Goal: Transaction & Acquisition: Obtain resource

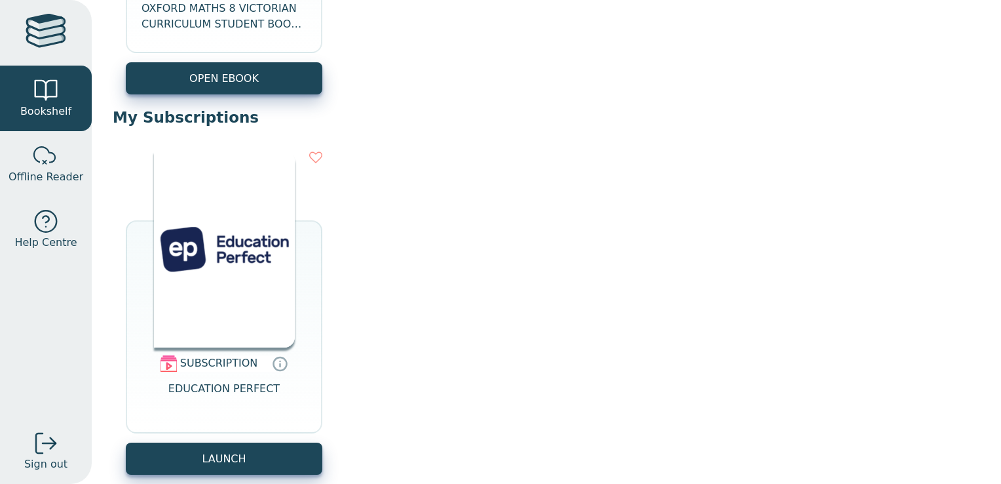
scroll to position [798, 0]
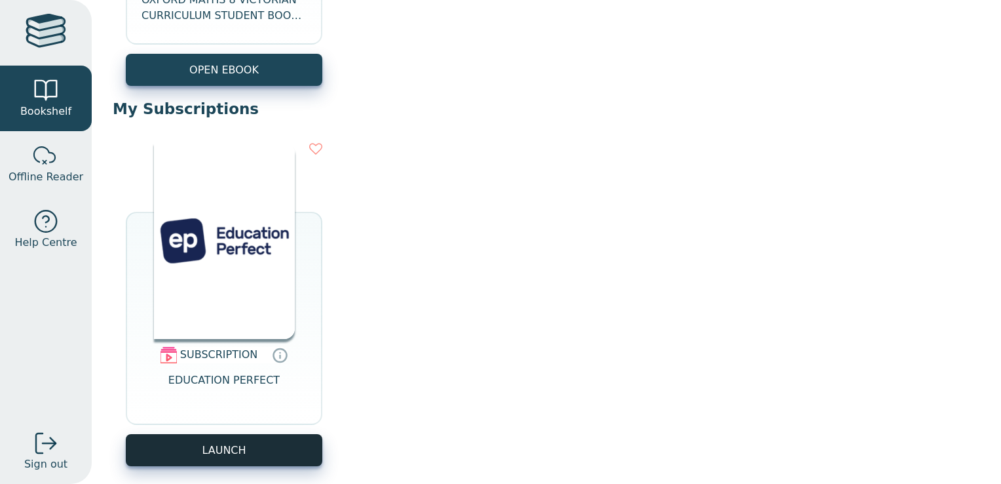
click at [232, 447] on button "LAUNCH" at bounding box center [224, 450] width 197 height 32
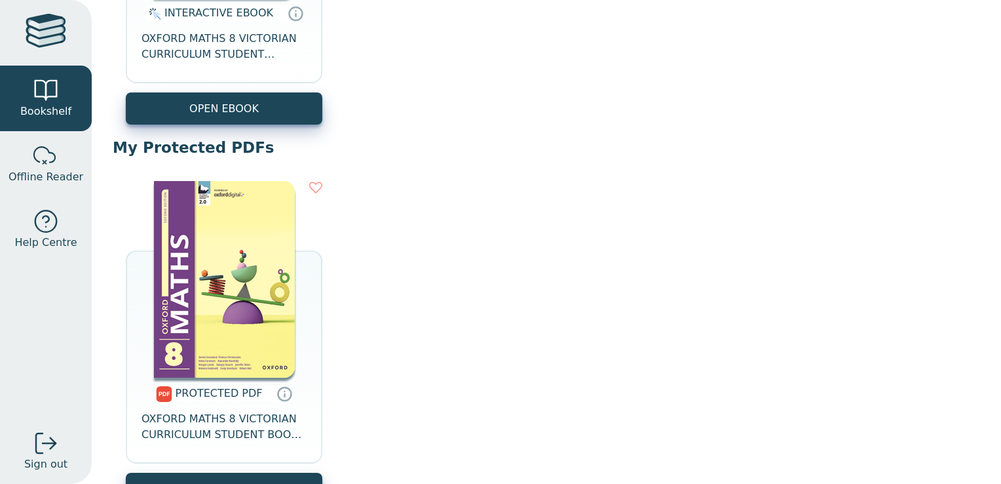
scroll to position [352, 0]
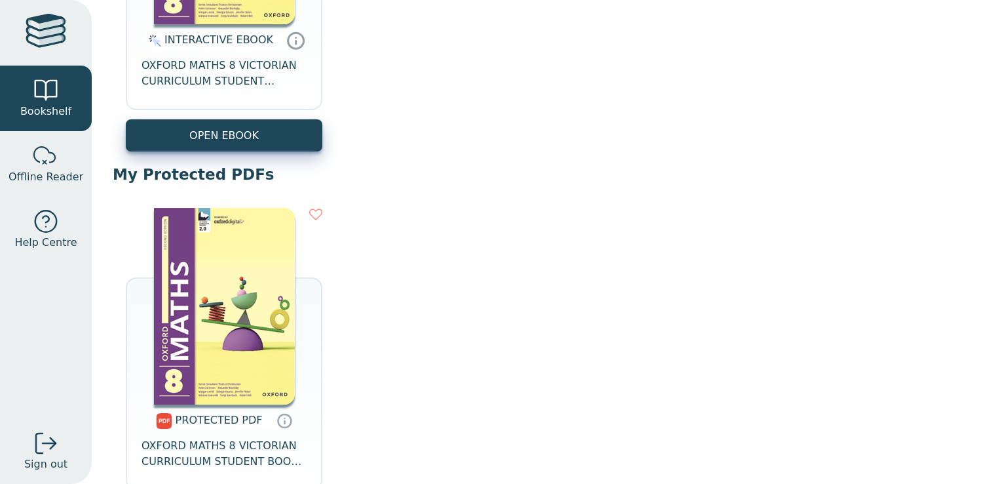
click at [289, 37] on icon at bounding box center [296, 40] width 20 height 19
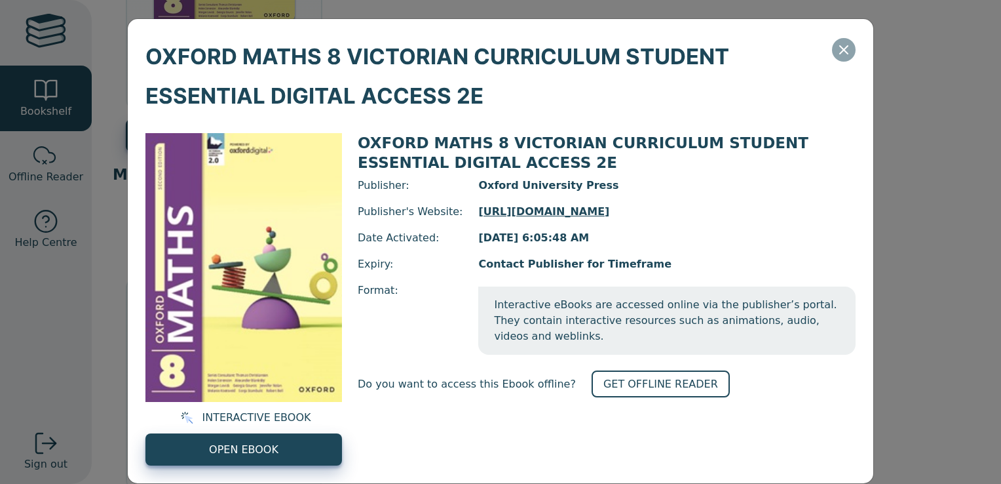
click at [838, 45] on icon "Close" at bounding box center [844, 50] width 16 height 16
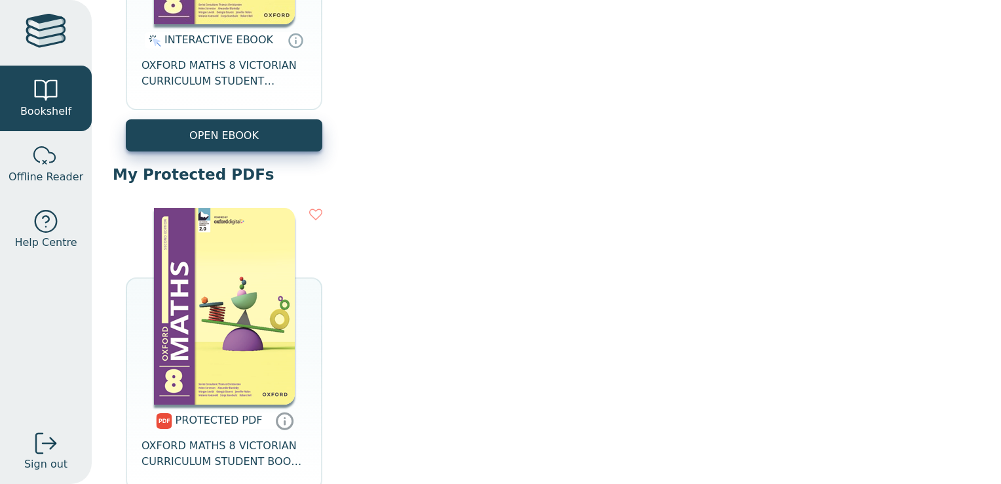
click at [279, 417] on icon at bounding box center [285, 420] width 20 height 19
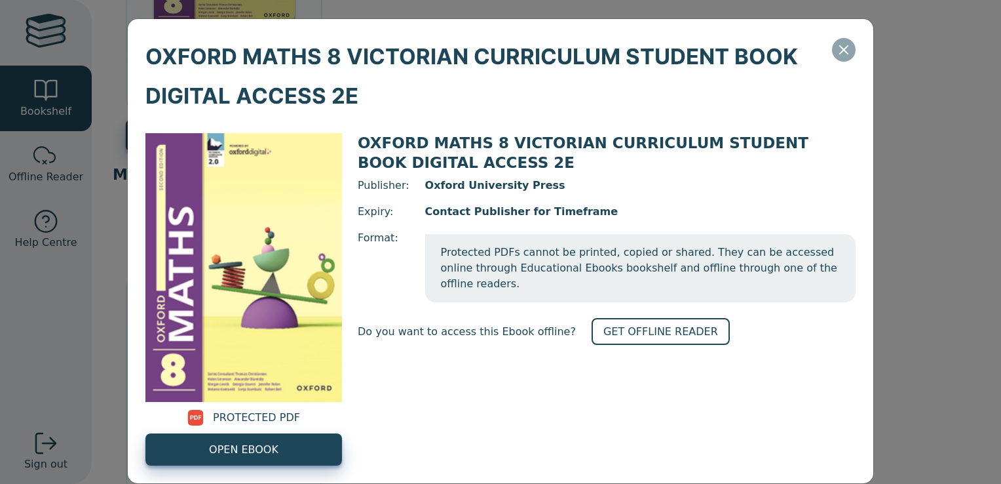
click at [836, 48] on icon "Close" at bounding box center [844, 50] width 16 height 16
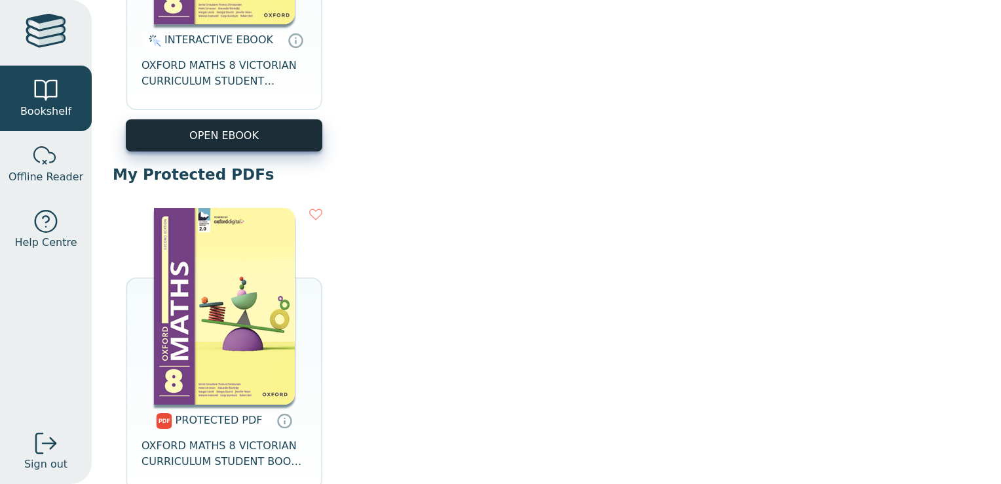
click at [275, 133] on button "OPEN EBOOK" at bounding box center [224, 135] width 197 height 32
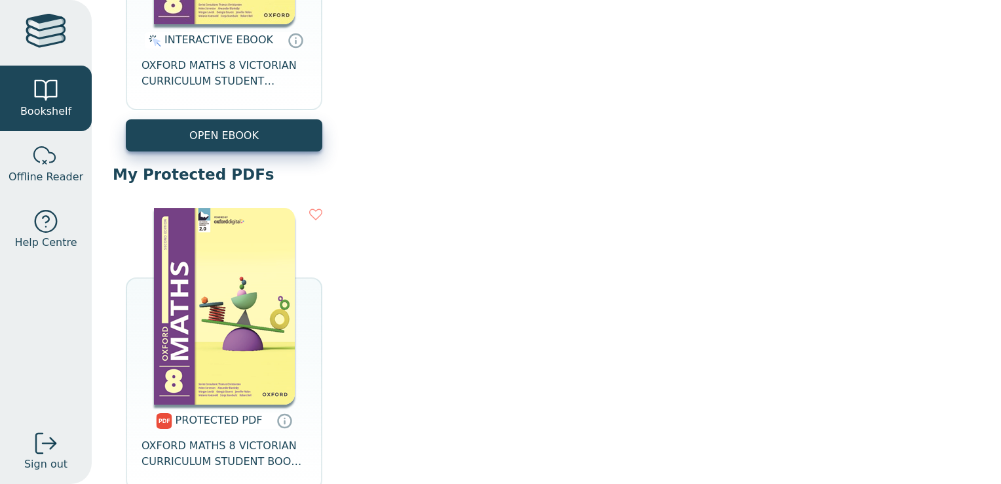
click at [380, 336] on div "PROTECTED PDF OXFORD MATHS 8 VICTORIAN CURRICULUM STUDENT BOOK DIGITAL ACCESS 2…" at bounding box center [547, 370] width 868 height 350
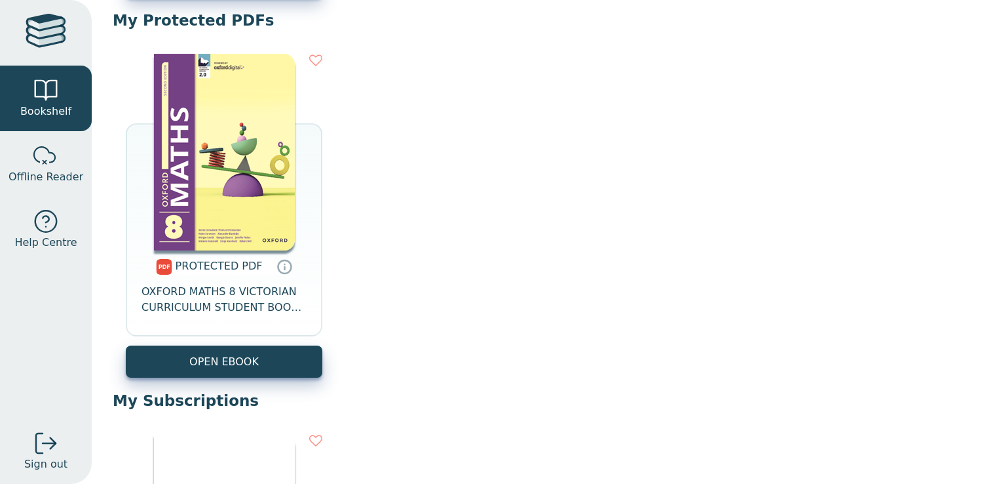
scroll to position [507, 0]
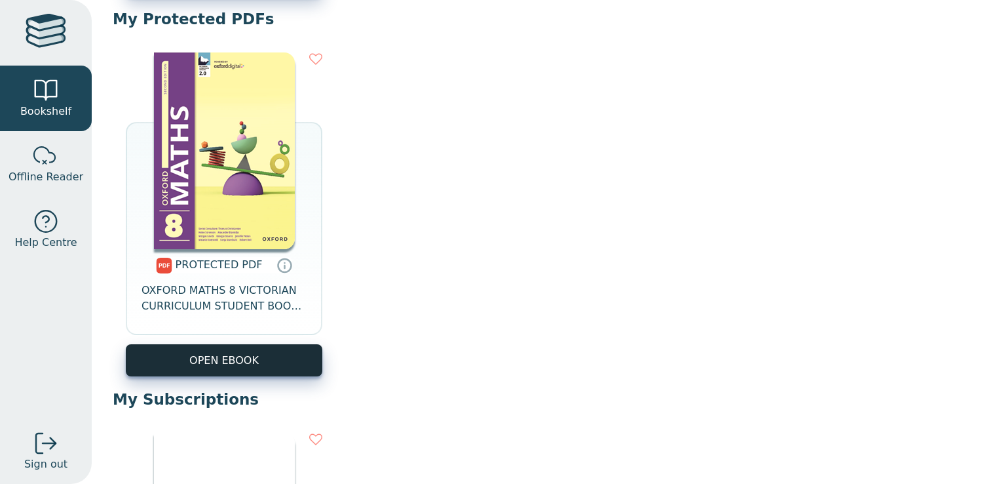
click at [240, 349] on link "OPEN EBOOK" at bounding box center [224, 360] width 197 height 32
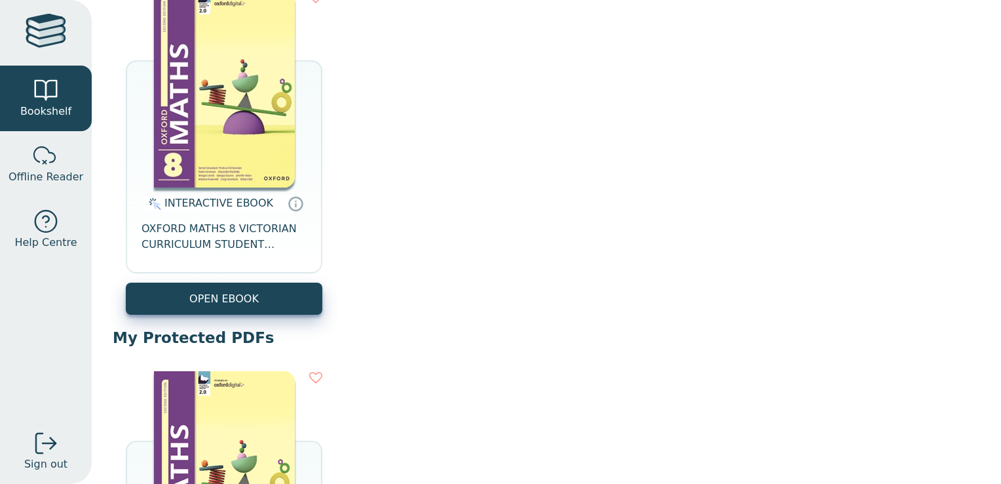
scroll to position [193, 0]
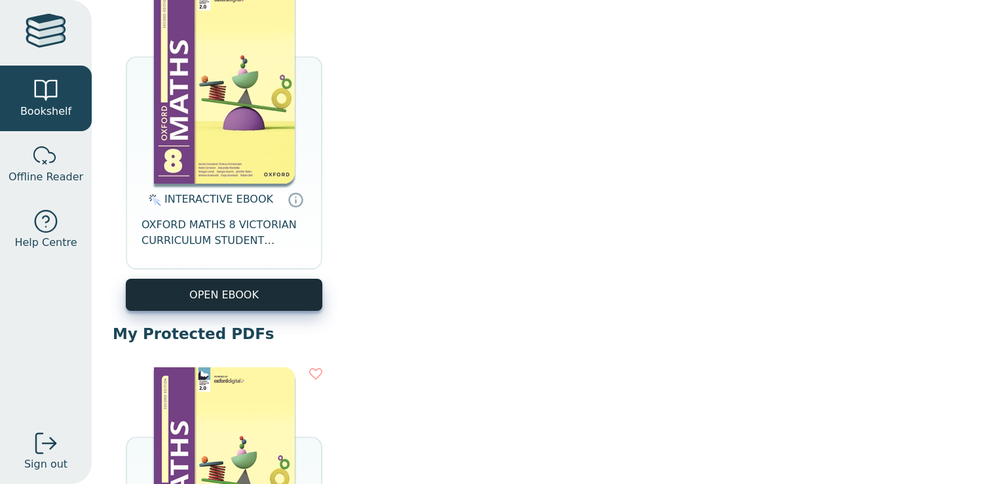
click at [267, 296] on button "OPEN EBOOK" at bounding box center [224, 295] width 197 height 32
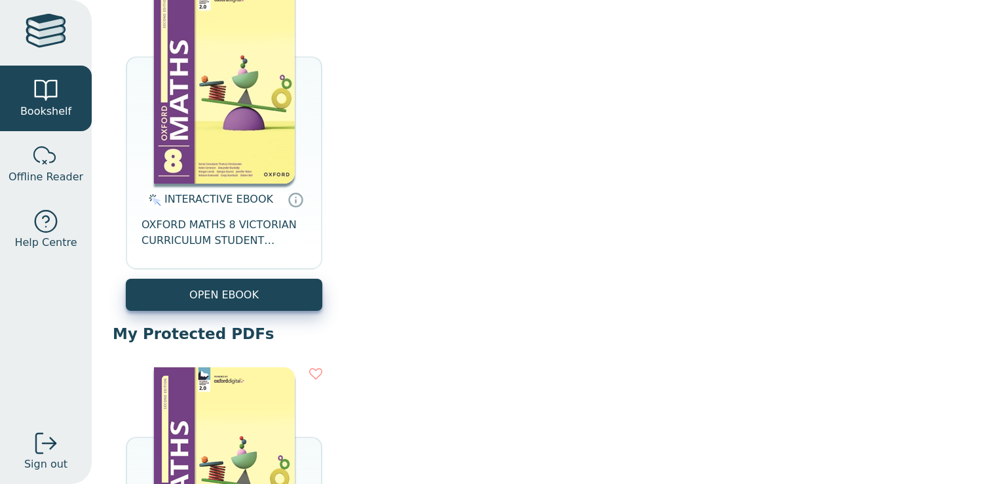
click at [372, 123] on div "INTERACTIVE EBOOK OXFORD MATHS 8 VICTORIAN CURRICULUM STUDENT ESSENTIAL DIGITAL…" at bounding box center [547, 149] width 868 height 350
